Goal: Information Seeking & Learning: Check status

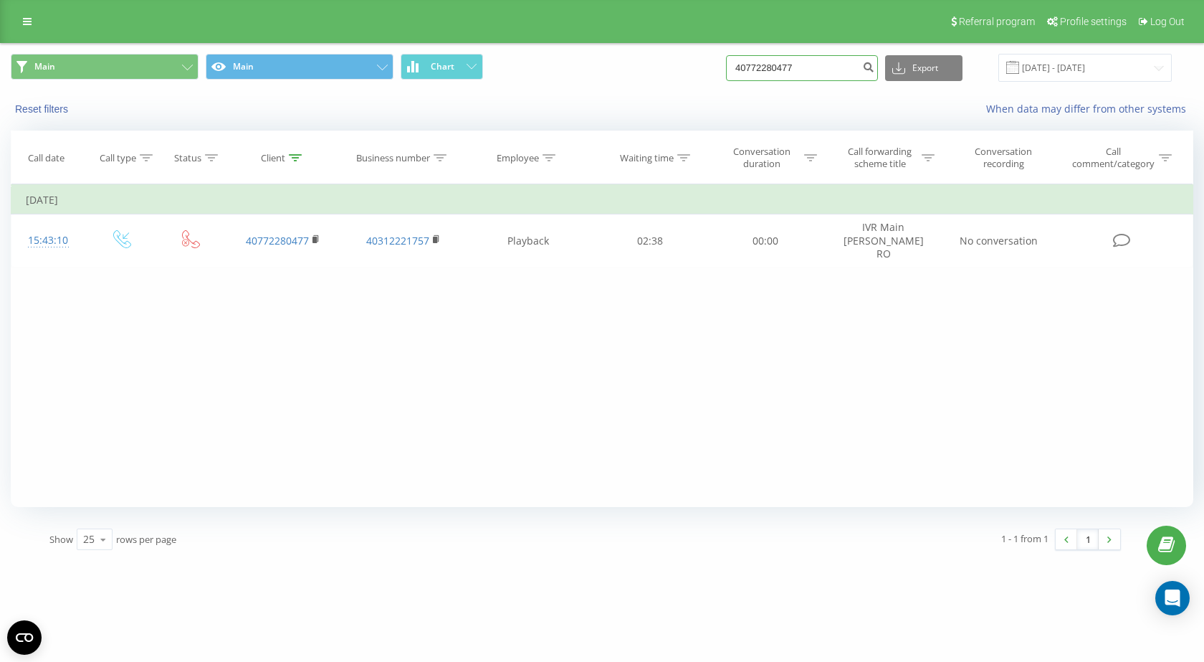
click at [779, 71] on input "40772280477" at bounding box center [802, 68] width 152 height 26
paste input "44303773"
type input "40744303773"
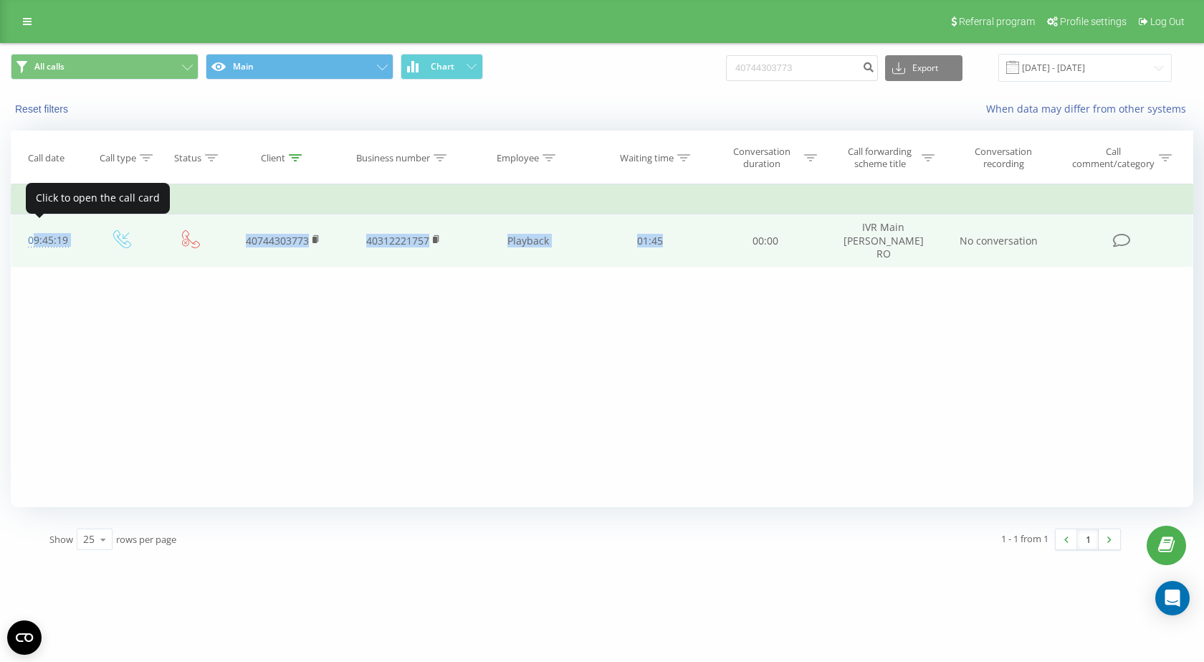
drag, startPoint x: 694, startPoint y: 239, endPoint x: 26, endPoint y: 227, distance: 668.3
click at [26, 227] on tr "09:45:19 40744303773 40312221757 Playback 01:45 00:00 IVR Main Renee RO No conv…" at bounding box center [602, 240] width 1182 height 53
copy tr "09:45:19 40744303773 40312221757 Playback 01:45"
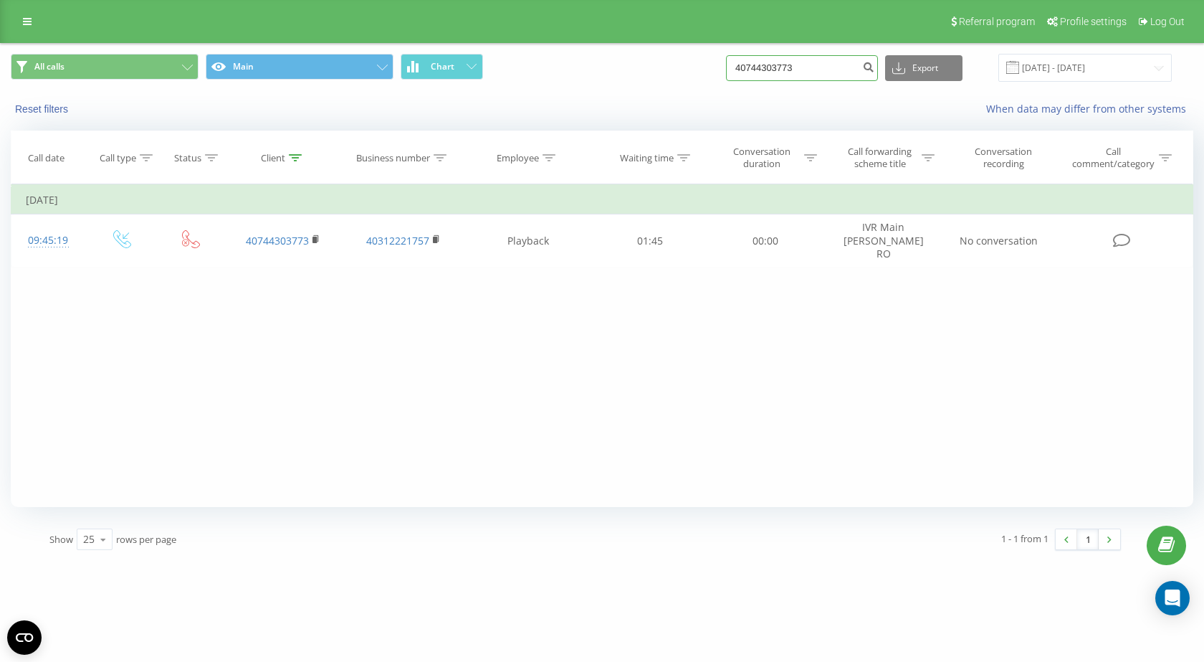
drag, startPoint x: 829, startPoint y: 70, endPoint x: 672, endPoint y: 88, distance: 158.0
click at [672, 88] on div "All calls Main Chart 40744303773 Export .csv .xls .xlsx 20.05.2025 - 20.08.2025" at bounding box center [602, 68] width 1203 height 48
paste input "0578985"
type input "40740578985"
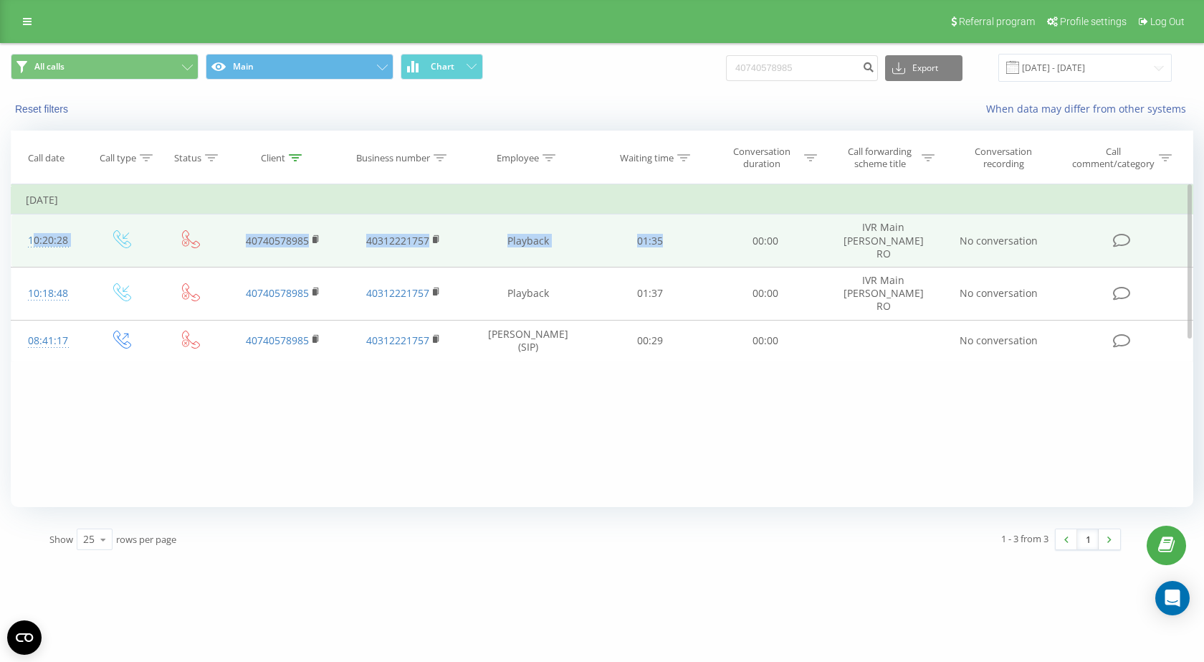
drag, startPoint x: 683, startPoint y: 234, endPoint x: 24, endPoint y: 227, distance: 659.6
click at [24, 227] on tr "10:20:28 40740578985 40312221757 Playback 01:35 00:00 IVR Main [PERSON_NAME] RO…" at bounding box center [602, 240] width 1182 height 53
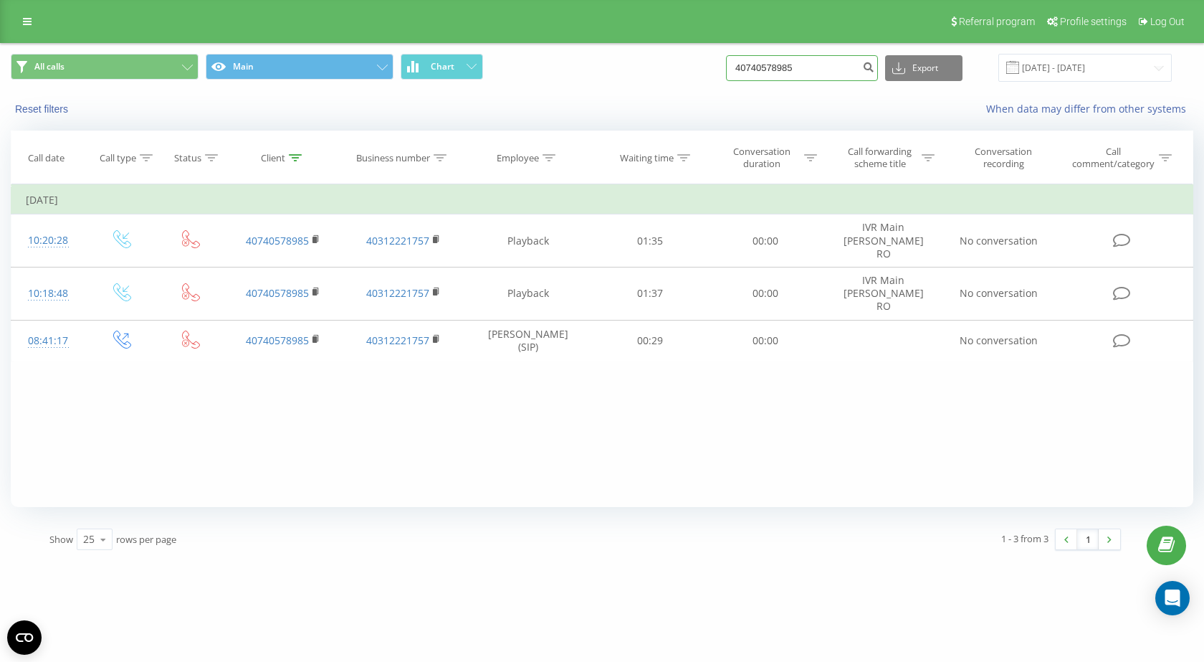
drag, startPoint x: 825, startPoint y: 63, endPoint x: 611, endPoint y: 47, distance: 214.9
click at [611, 47] on div "All calls Main Chart 40740578985 Export .csv .xls .xlsx 20.05.2025 - 20.08.2025" at bounding box center [602, 68] width 1203 height 48
paste input "58551216"
type input "40758551216"
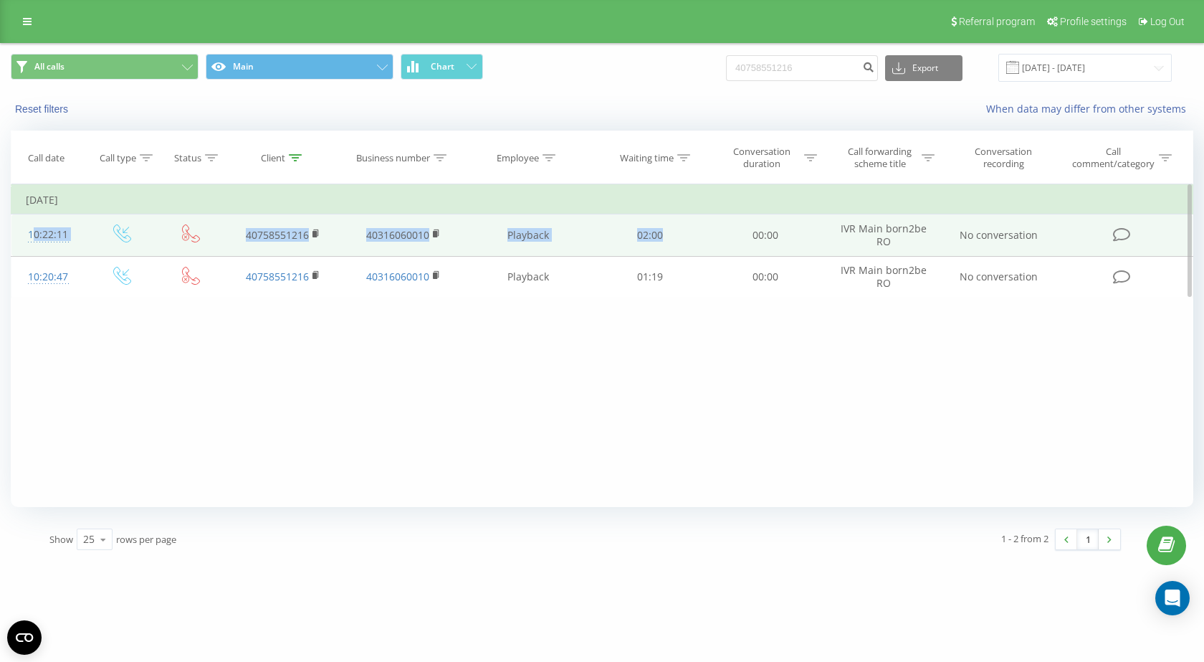
drag, startPoint x: 687, startPoint y: 234, endPoint x: 16, endPoint y: 226, distance: 670.4
click at [16, 226] on tr "10:22:11 40758551216 40316060010 Playback 02:00 00:00 IVR Main born2be RO No co…" at bounding box center [602, 235] width 1182 height 42
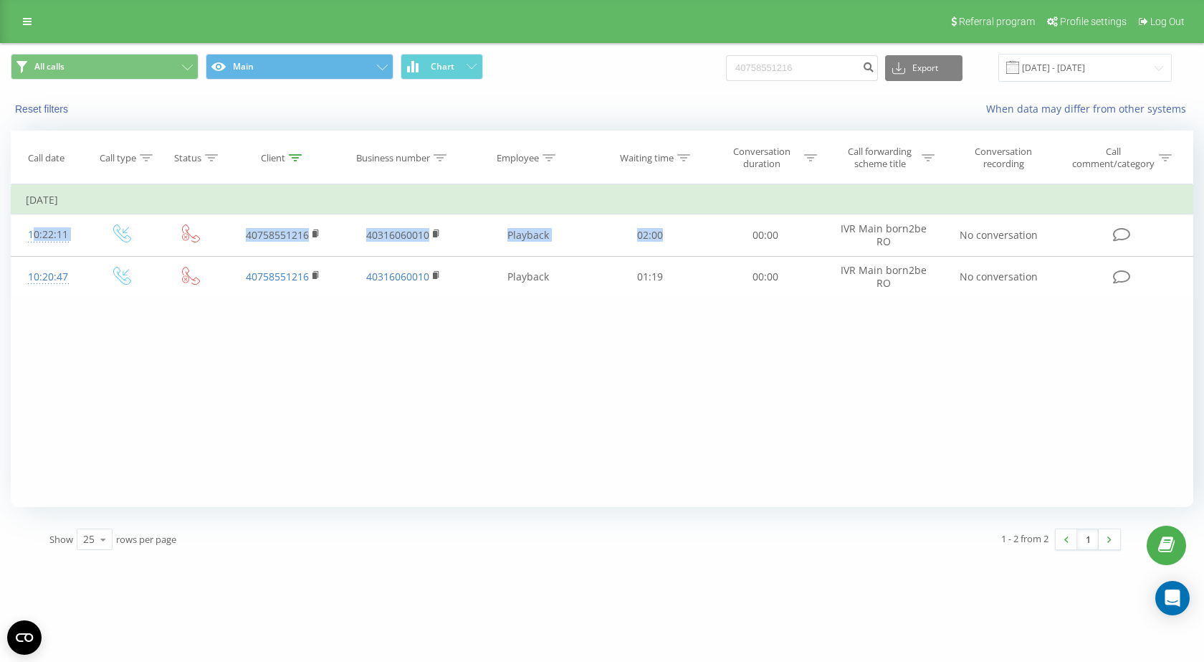
copy tr "10:22:11 40758551216 40316060010 Playback 02:00"
drag, startPoint x: 820, startPoint y: 71, endPoint x: 579, endPoint y: 104, distance: 243.9
click at [579, 104] on div "All calls Main Chart 40758551216 Export .csv .xls .xlsx 20.05.2025 - 20.08.2025…" at bounding box center [602, 85] width 1203 height 82
paste input "67004128"
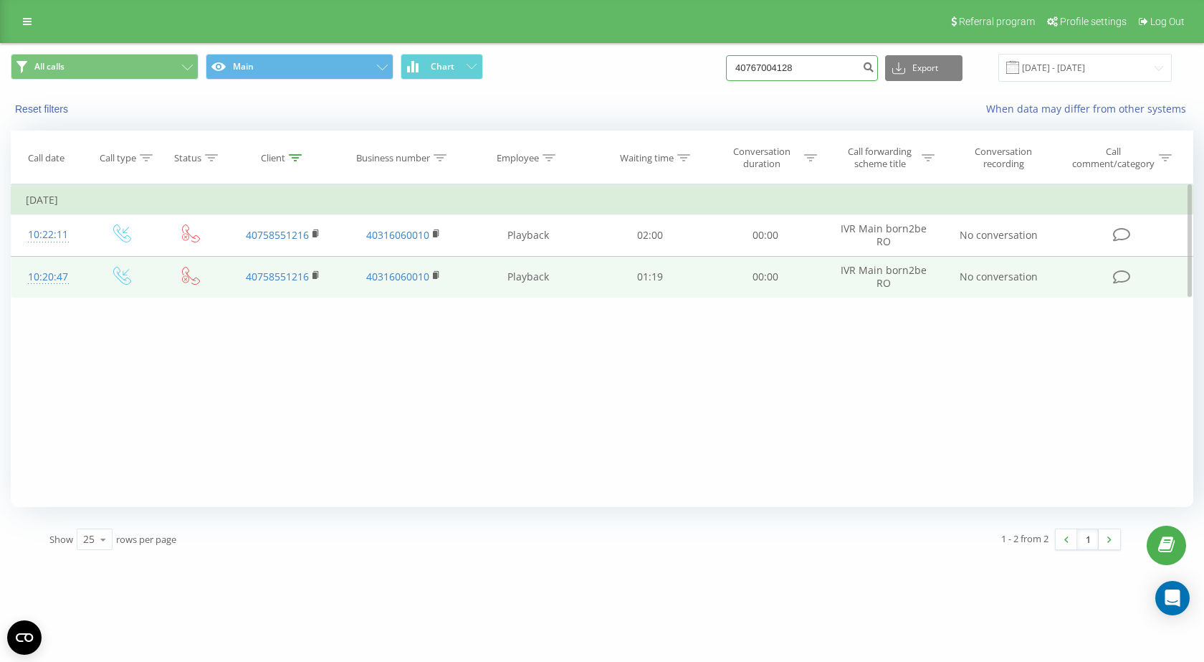
type input "40767004128"
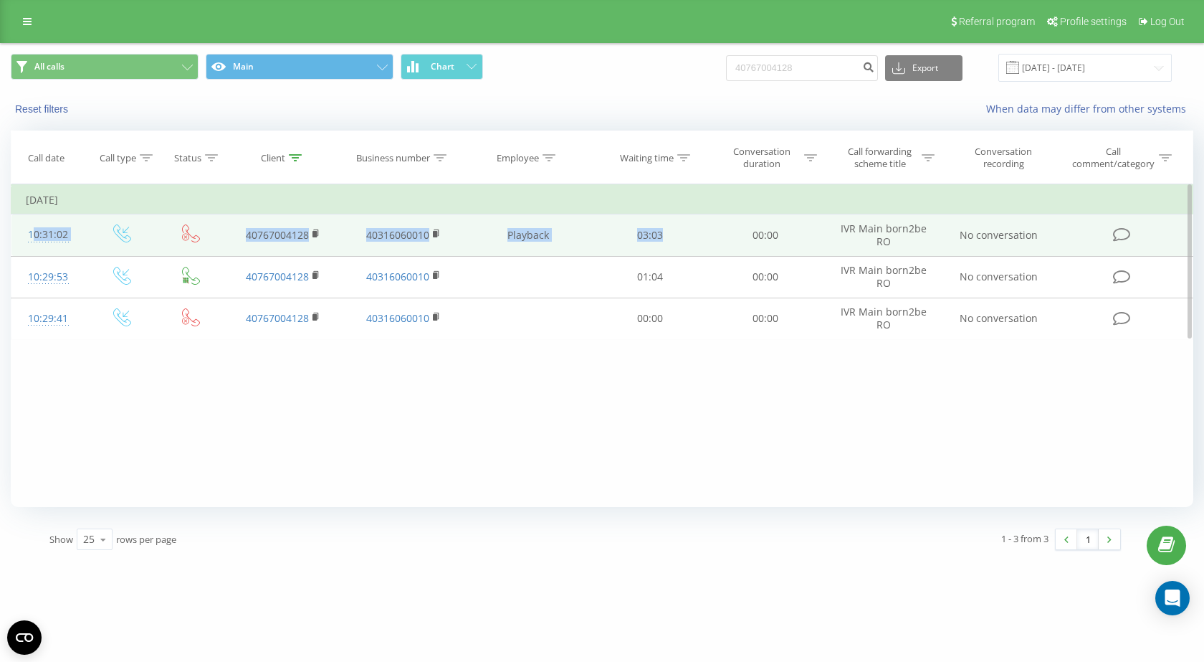
drag, startPoint x: 688, startPoint y: 232, endPoint x: 15, endPoint y: 241, distance: 672.6
click at [15, 241] on tr "10:31:02 40767004128 40316060010 Playback 03:03 00:00 IVR Main born2be RO No co…" at bounding box center [602, 235] width 1182 height 42
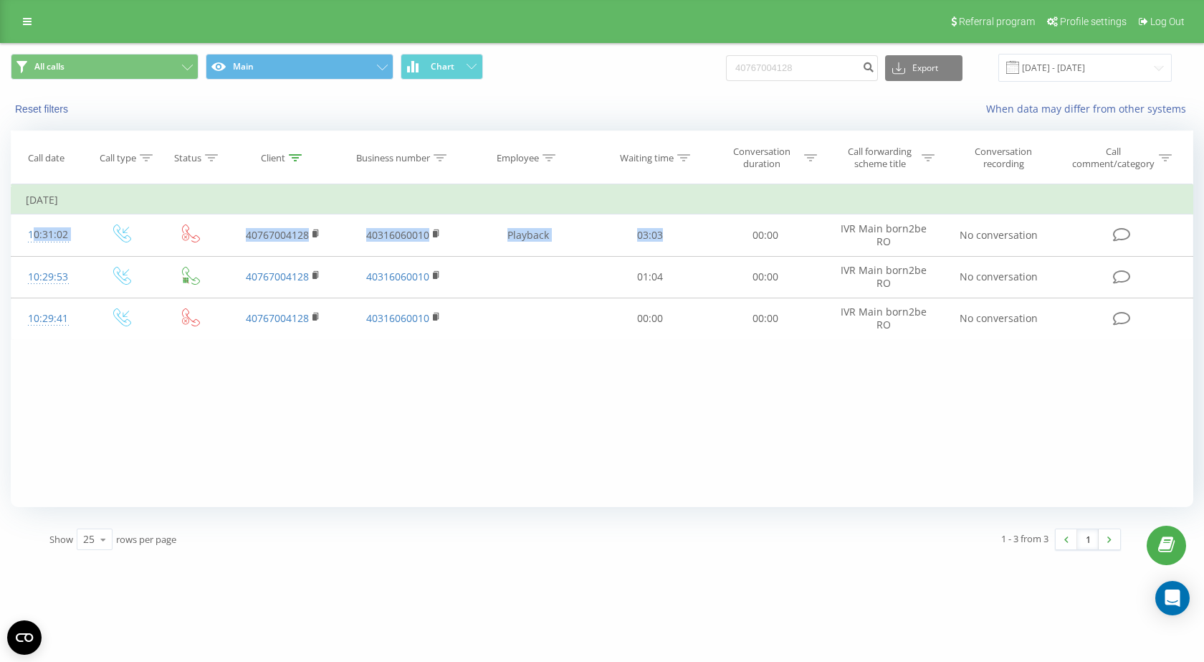
copy tr "10:31:02 40767004128 40316060010 Playback 03:03"
click at [772, 60] on input "40767004128" at bounding box center [802, 68] width 152 height 26
click at [772, 59] on input "40767004128" at bounding box center [802, 68] width 152 height 26
paste input "71486103"
type input "40771486103"
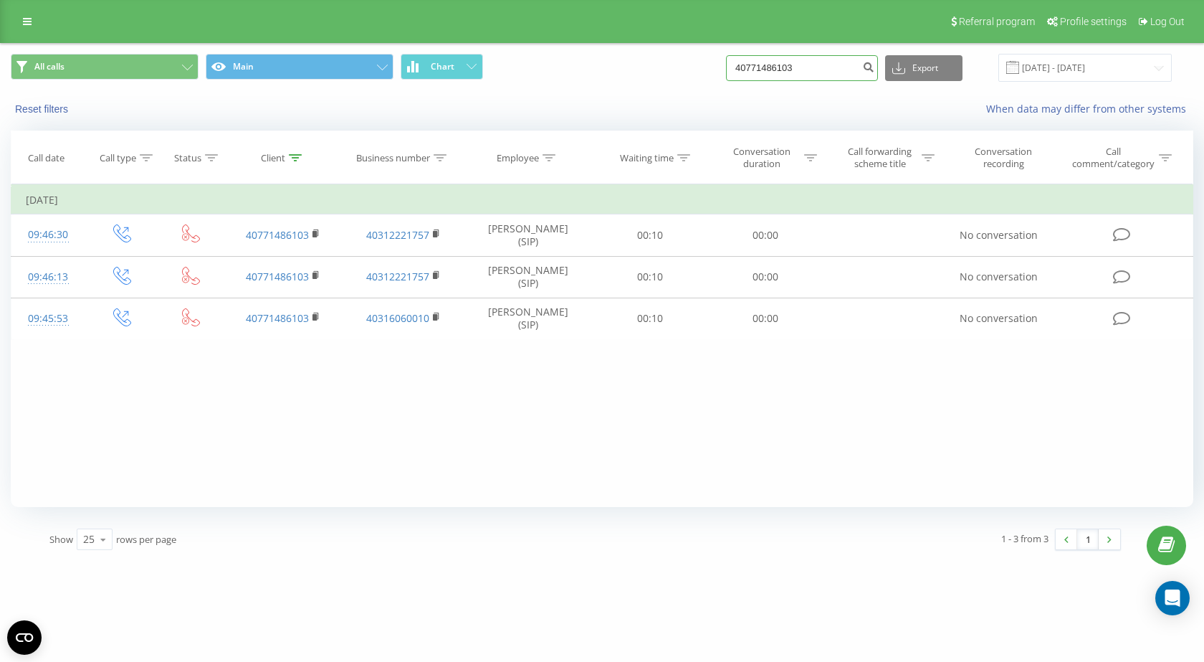
click at [786, 69] on input "40771486103" at bounding box center [802, 68] width 152 height 26
paste input "306004"
click at [814, 62] on input "40771306004" at bounding box center [802, 68] width 152 height 26
paste input "40773321320"
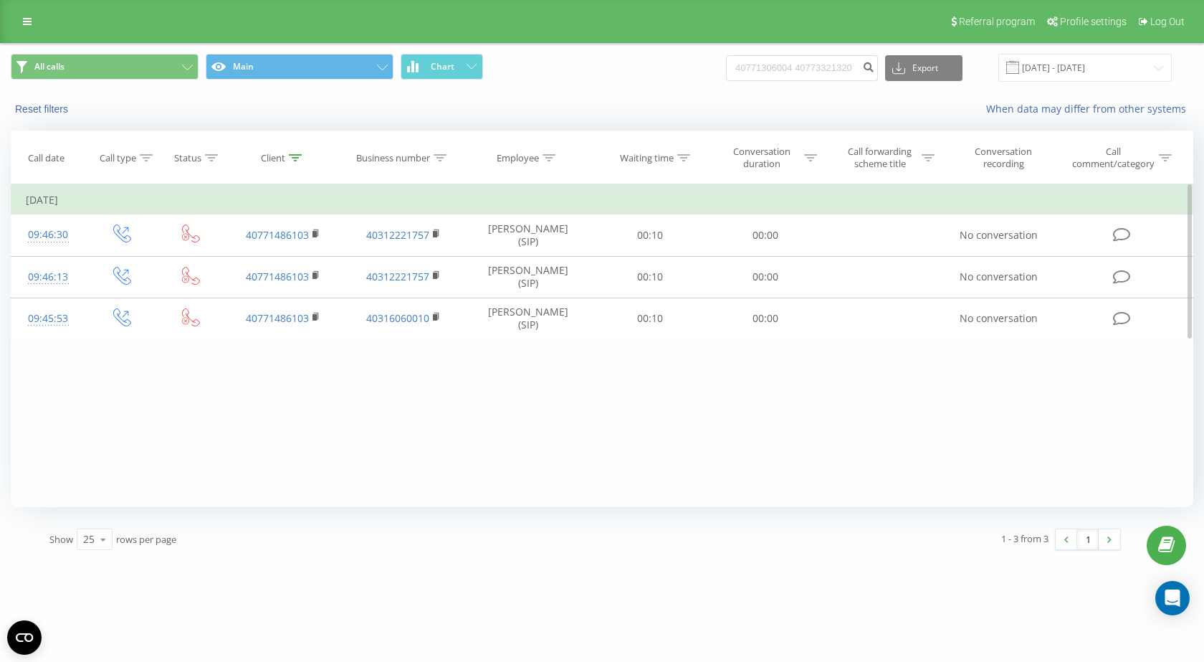
drag, startPoint x: 318, startPoint y: 230, endPoint x: 108, endPoint y: 343, distance: 237.7
click at [318, 230] on icon at bounding box center [317, 234] width 8 height 10
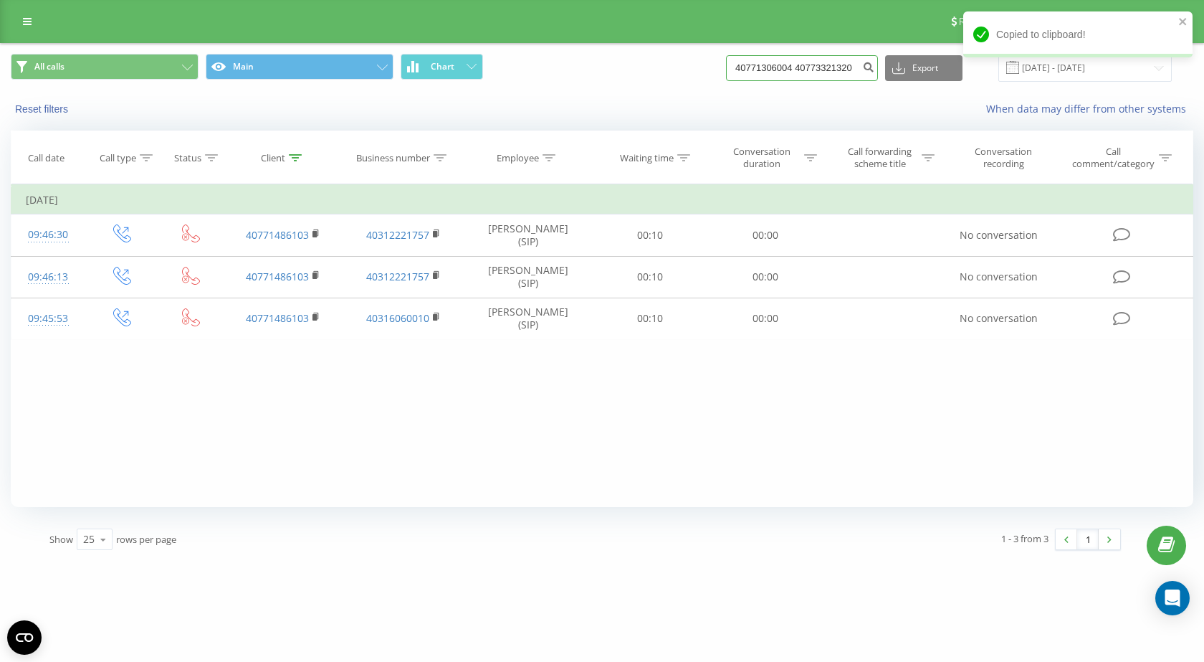
click at [828, 72] on input "40771306004 40773321320" at bounding box center [802, 68] width 152 height 26
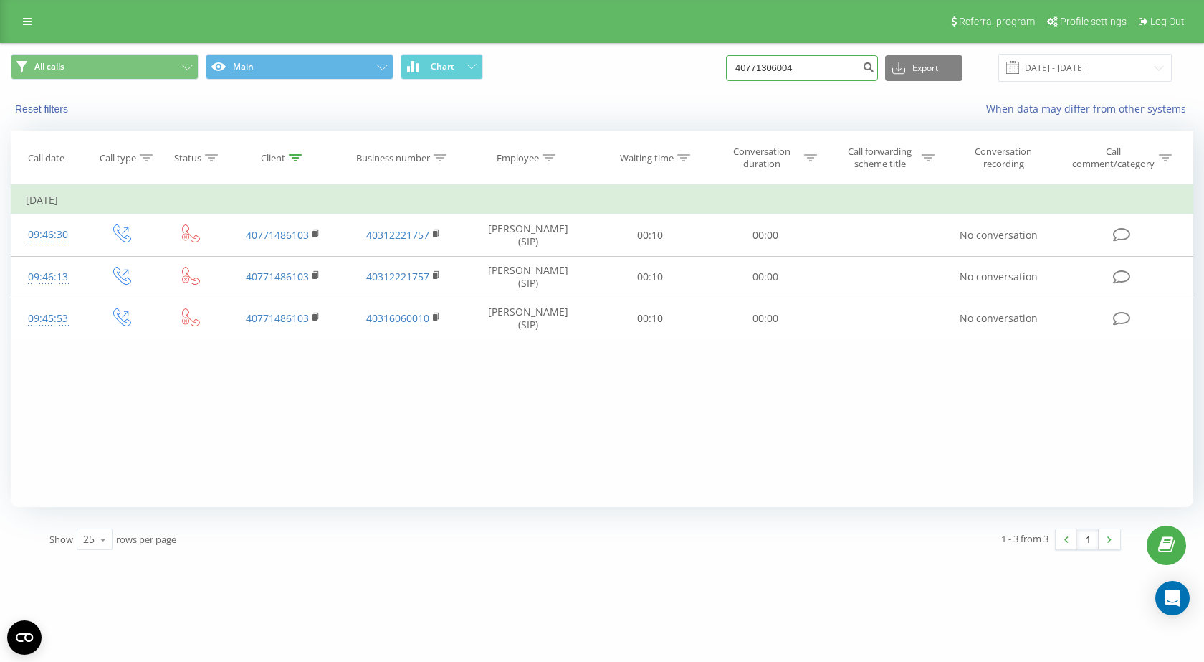
type input "40771306004"
click at [780, 70] on input "40771306004" at bounding box center [802, 68] width 152 height 26
paste input "3321320"
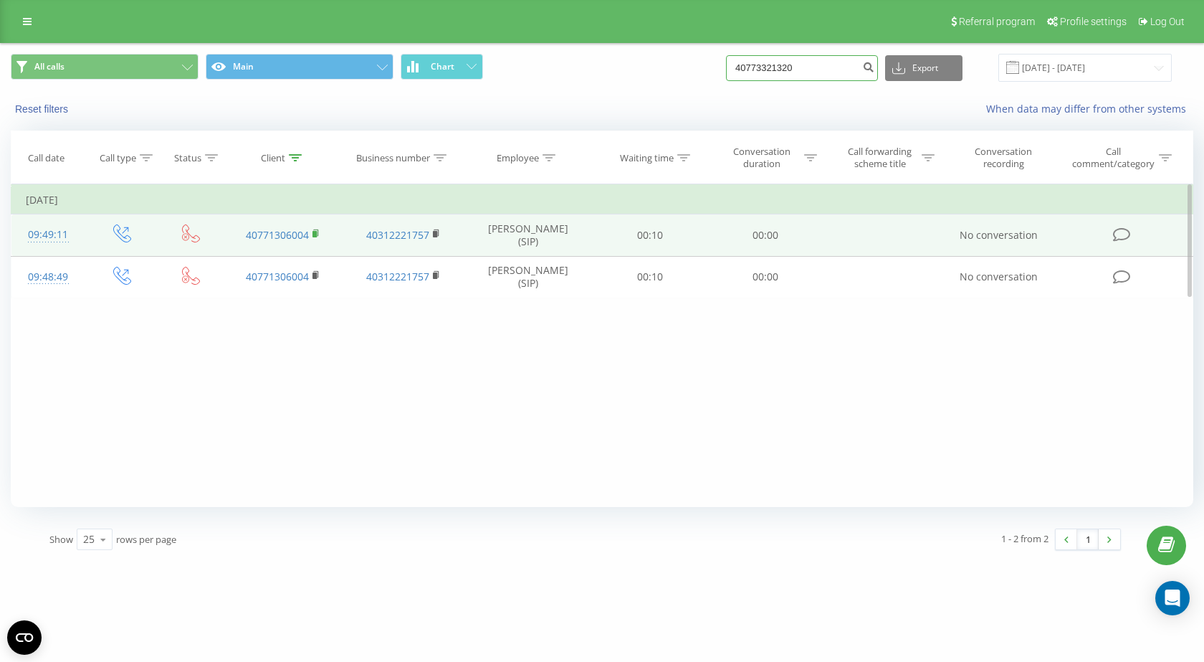
type input "40773321320"
click at [315, 235] on rect at bounding box center [315, 234] width 4 height 6
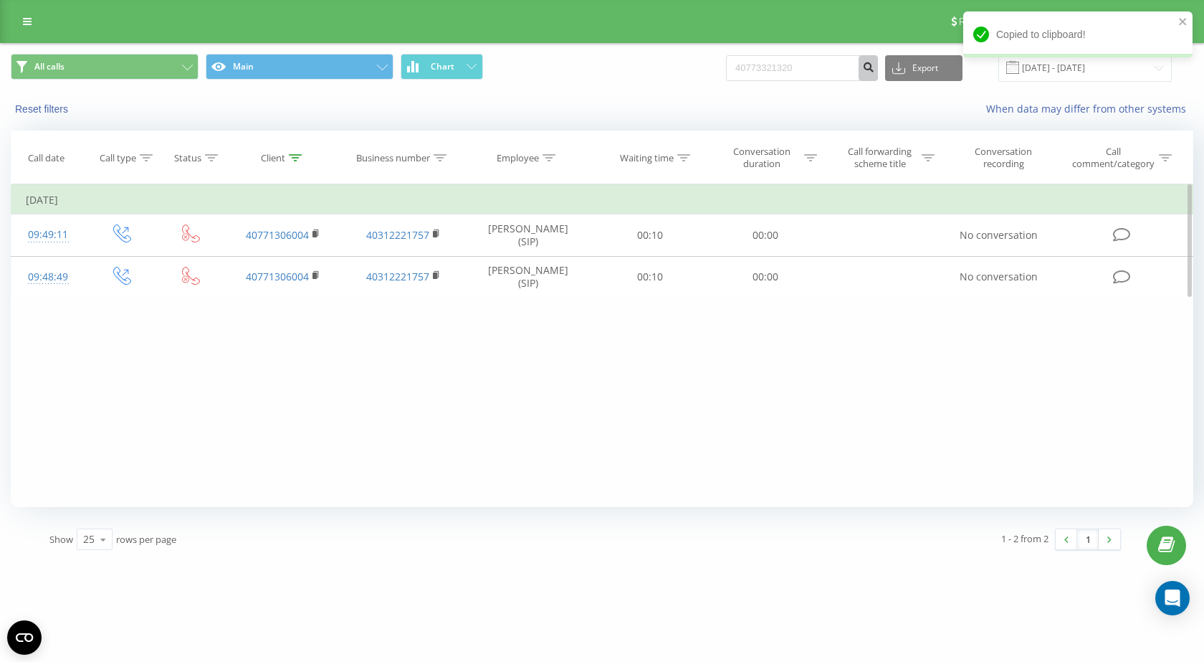
drag, startPoint x: 882, startPoint y: 70, endPoint x: 72, endPoint y: 457, distance: 897.6
click at [875, 70] on icon "submit" at bounding box center [868, 65] width 12 height 9
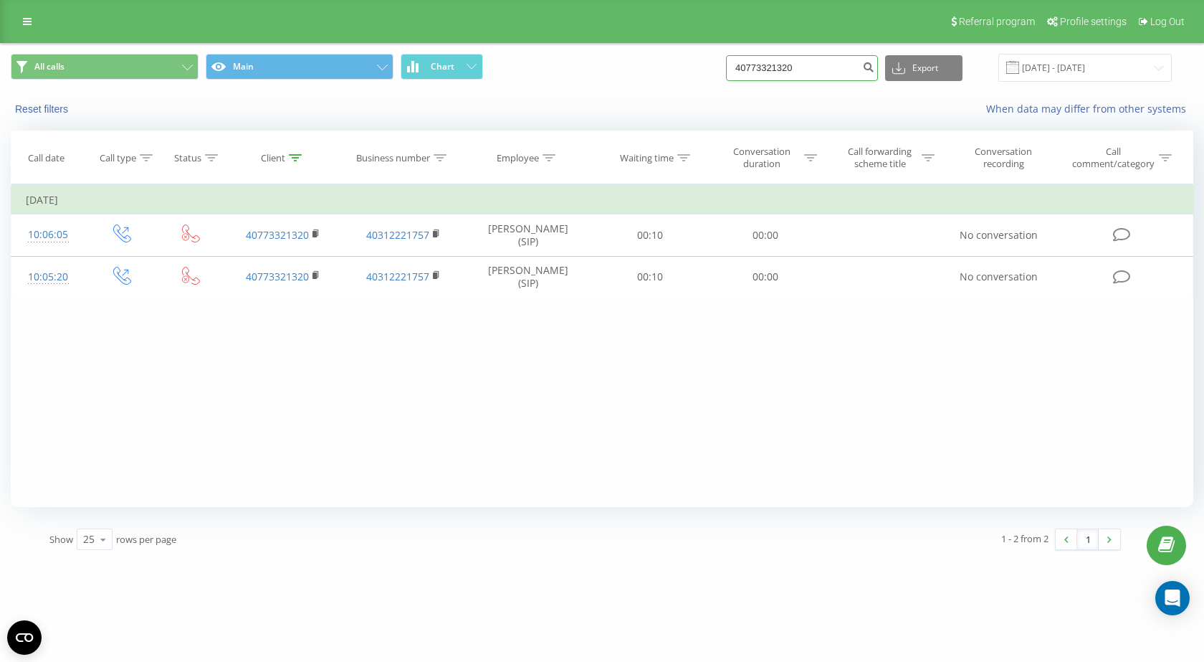
click at [789, 70] on input "40773321320" at bounding box center [802, 68] width 152 height 26
